Goal: Task Accomplishment & Management: Manage account settings

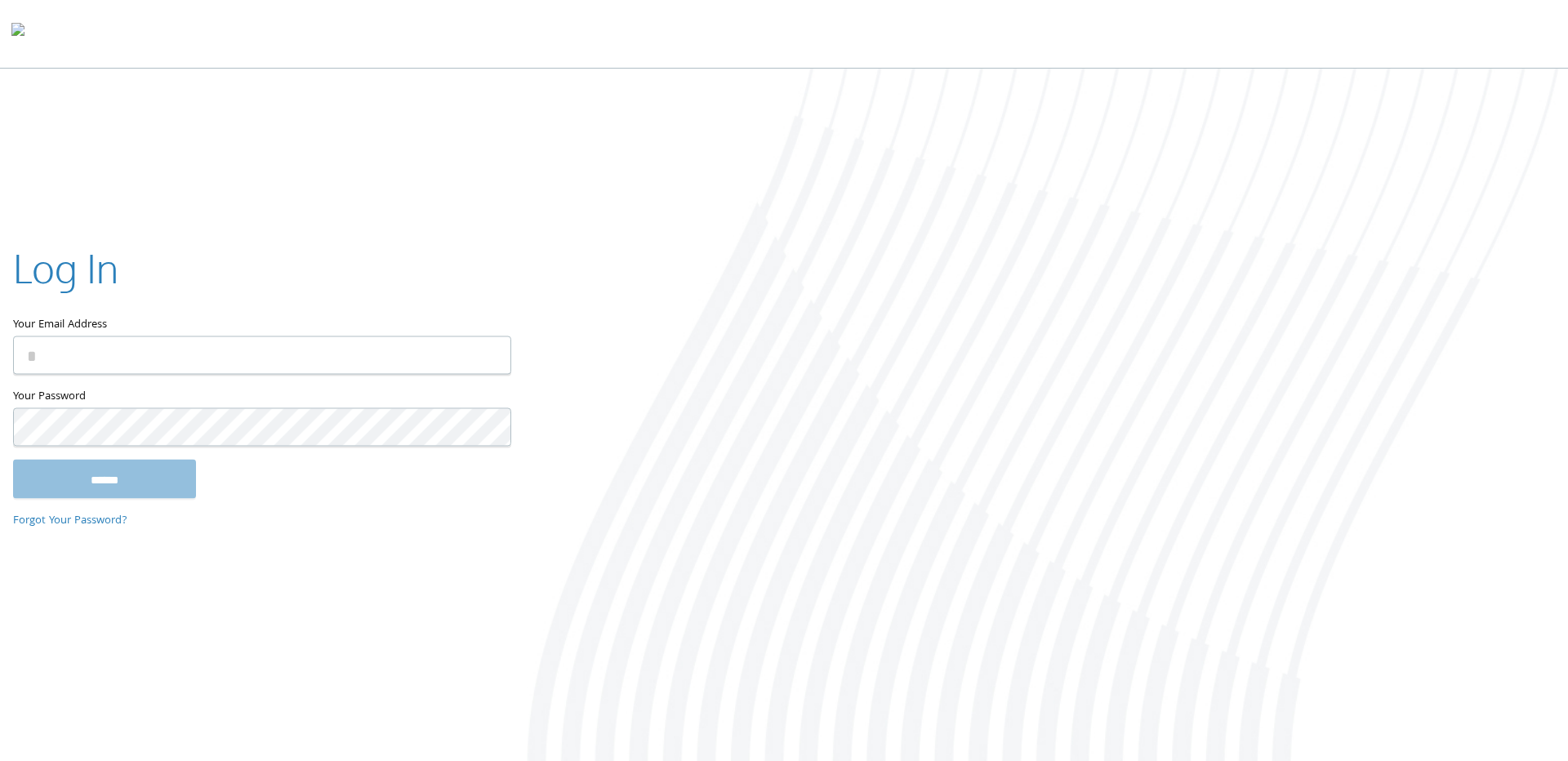
type input "**********"
click at [124, 482] on input "******" at bounding box center [105, 479] width 183 height 39
type input "**********"
click at [108, 493] on input "******" at bounding box center [105, 479] width 183 height 39
